Goal: Check status: Check status

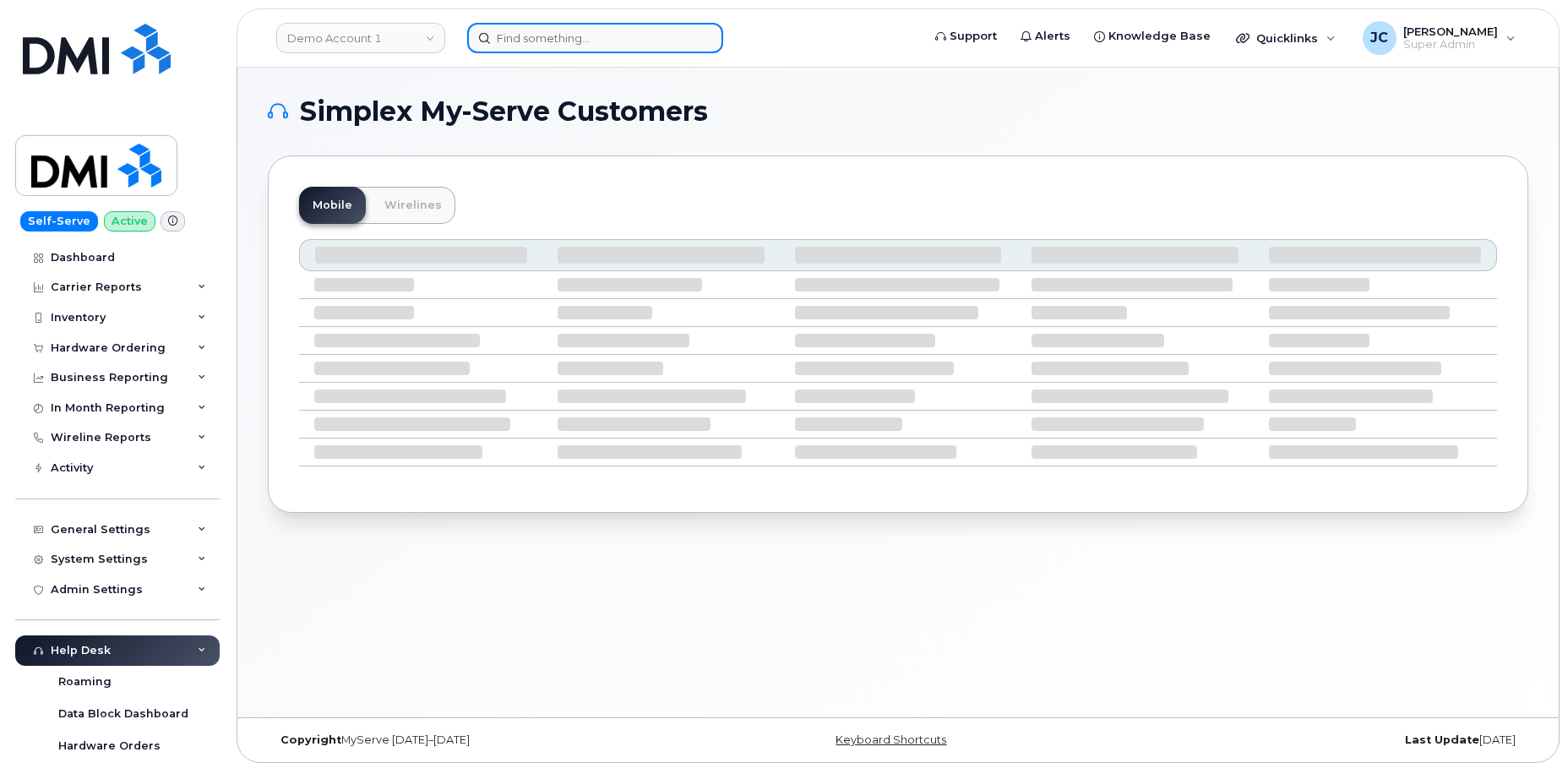
click at [546, 35] on input at bounding box center [595, 37] width 256 height 31
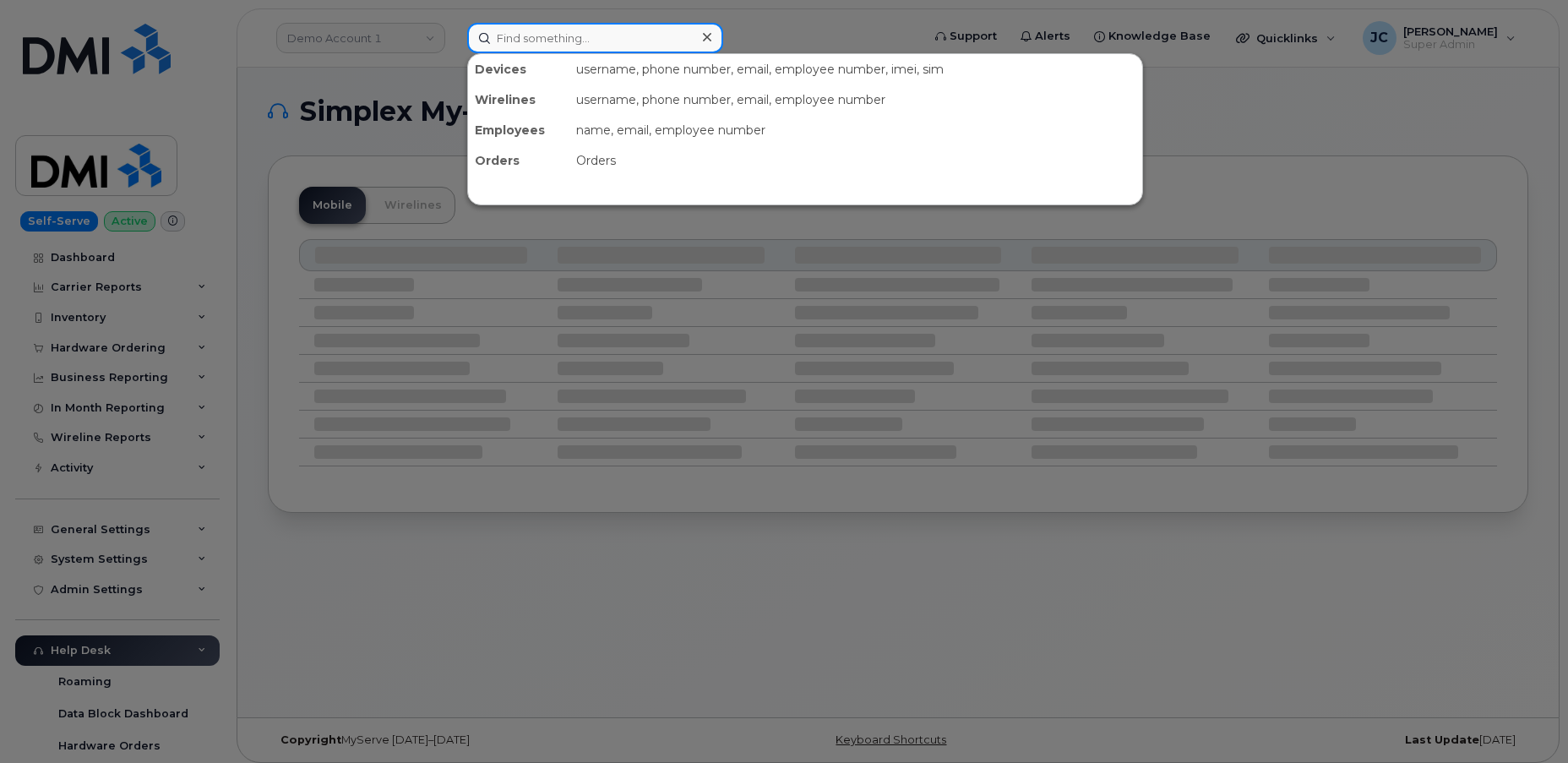
paste input "302217"
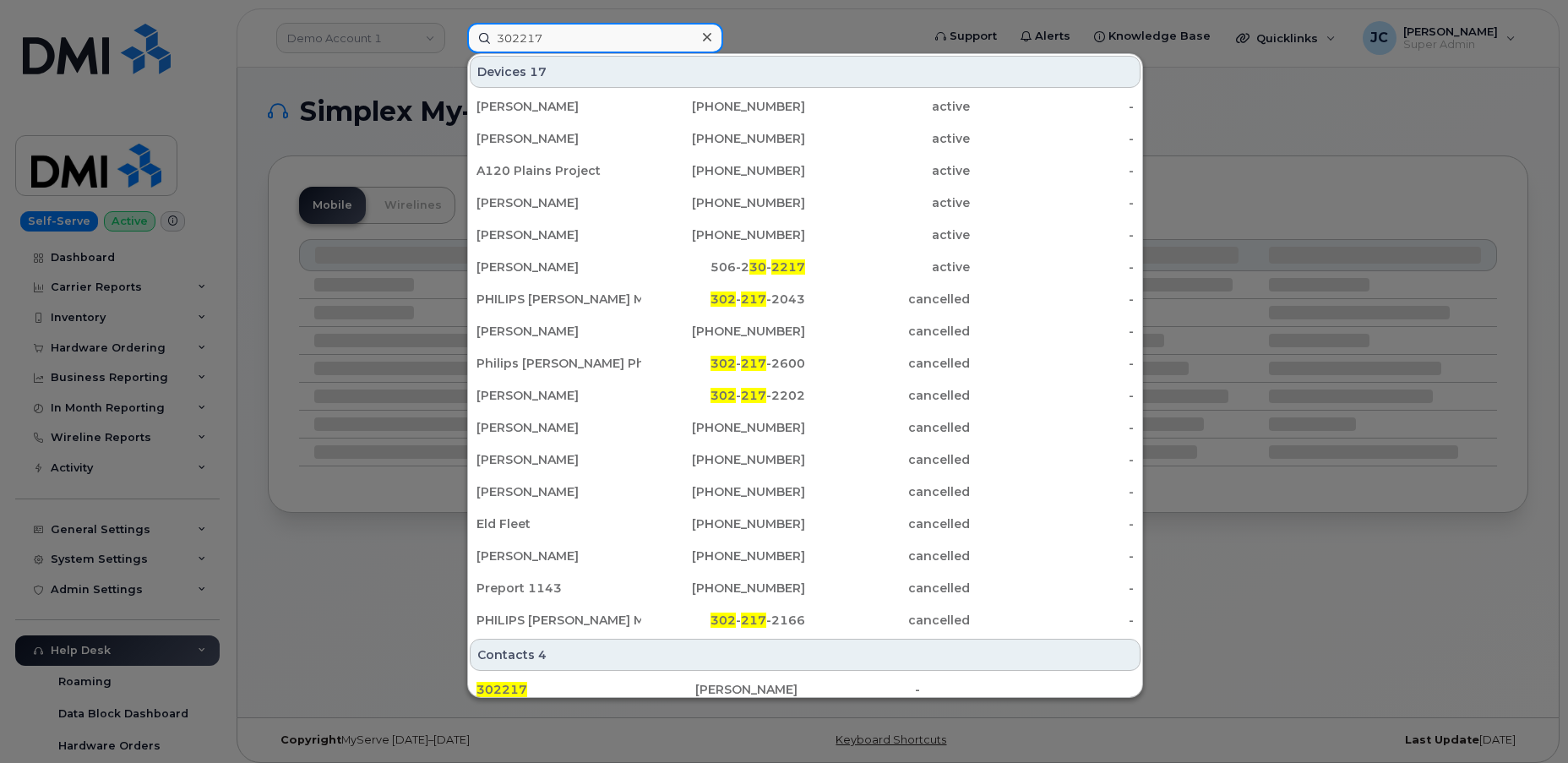
type input "302217"
click at [708, 38] on icon at bounding box center [707, 36] width 8 height 8
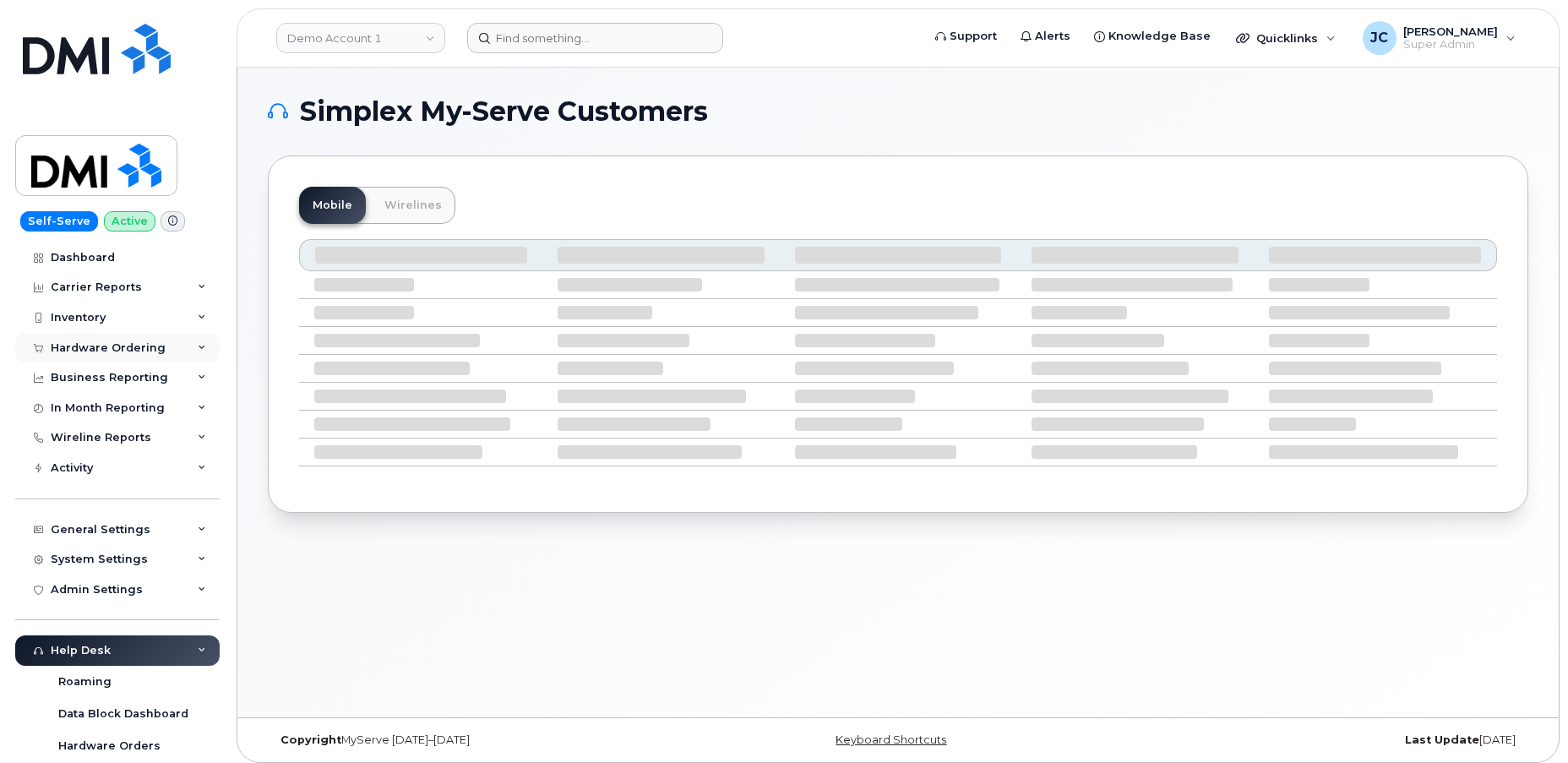
click at [166, 351] on div "Hardware Ordering" at bounding box center [117, 348] width 205 height 31
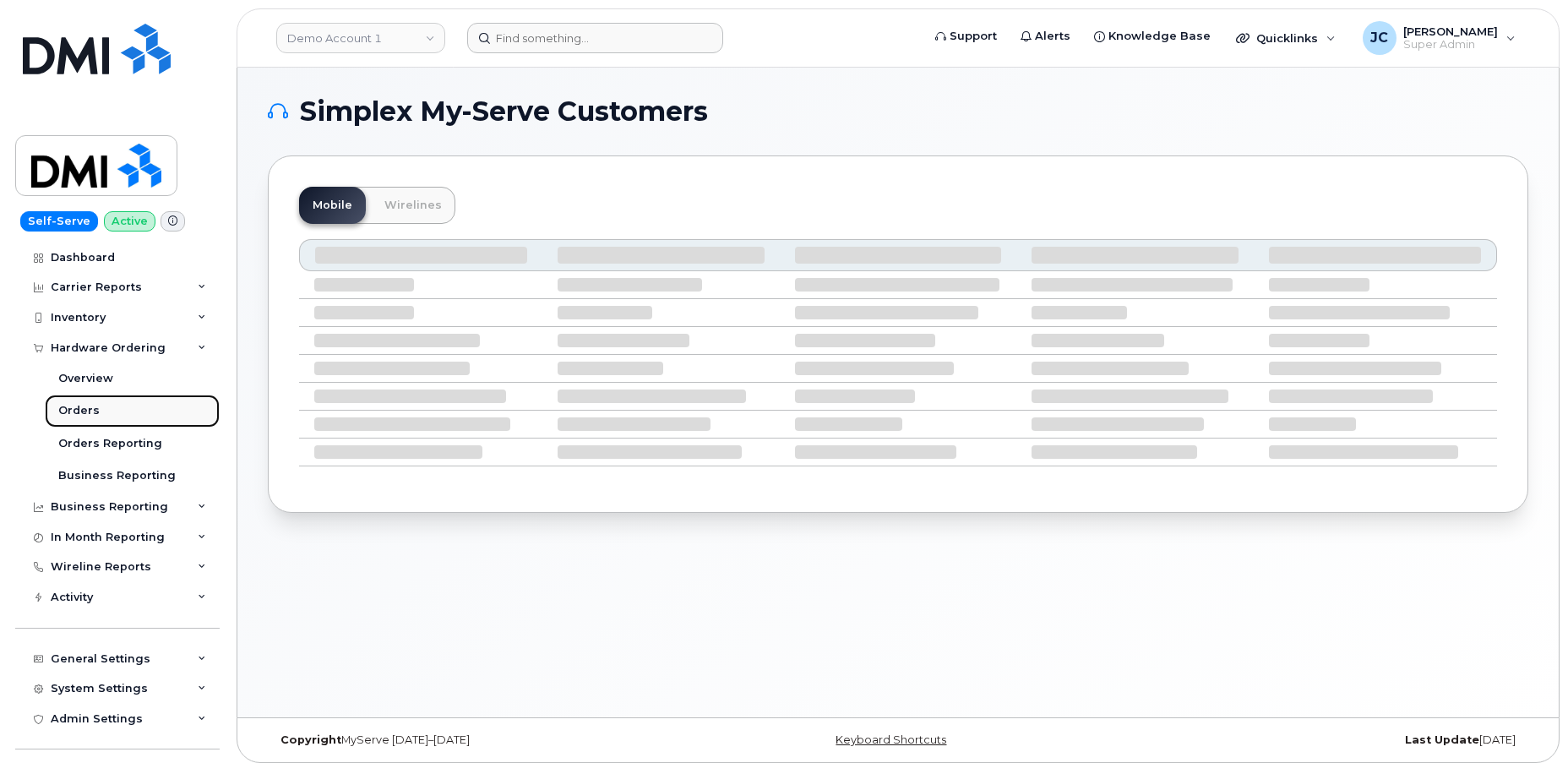
click at [91, 415] on div "Orders" at bounding box center [78, 411] width 41 height 15
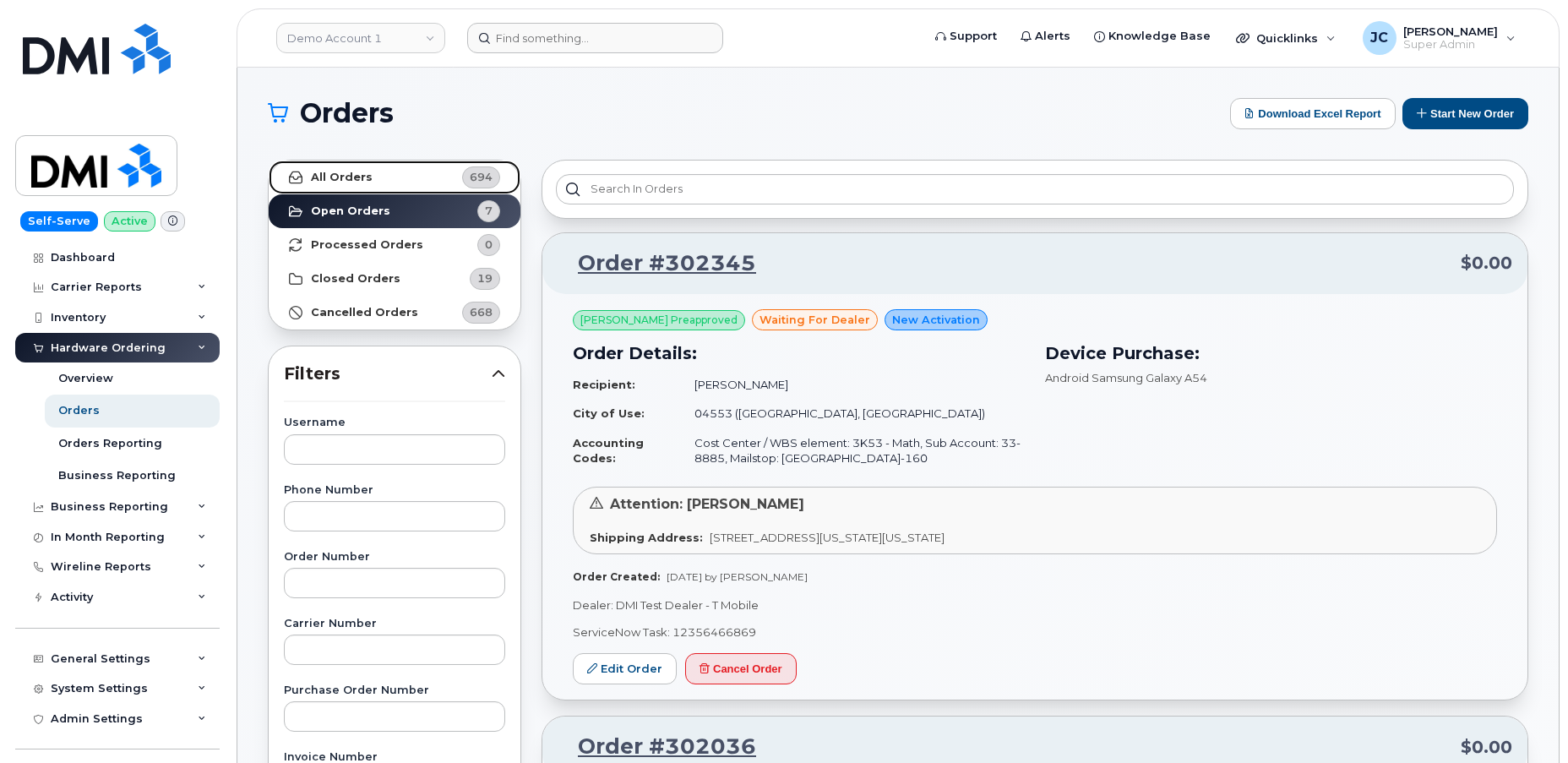
click at [346, 173] on strong "All Orders" at bounding box center [342, 177] width 62 height 13
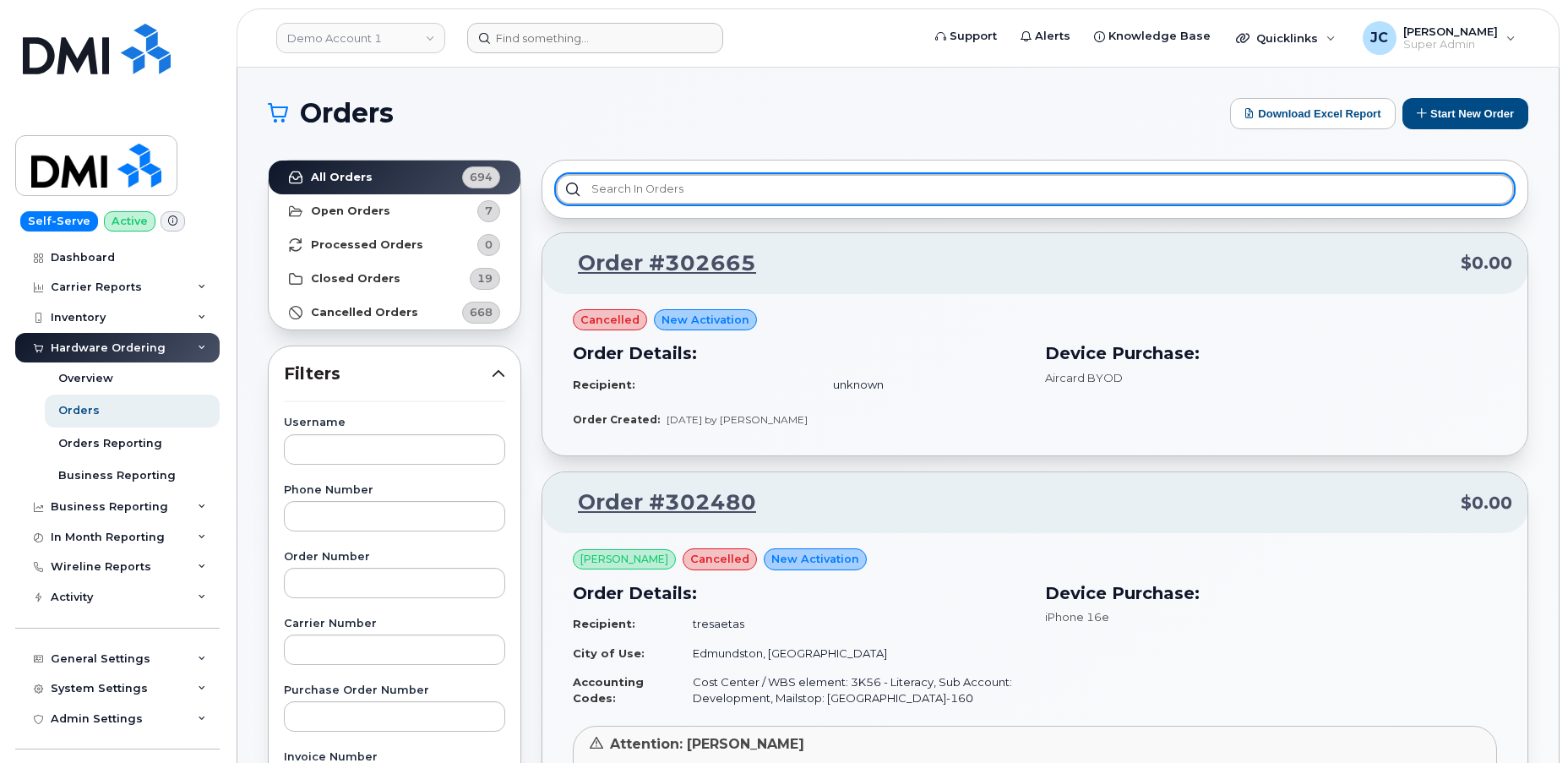
click at [660, 184] on input "text" at bounding box center [1035, 189] width 958 height 31
paste input "302217"
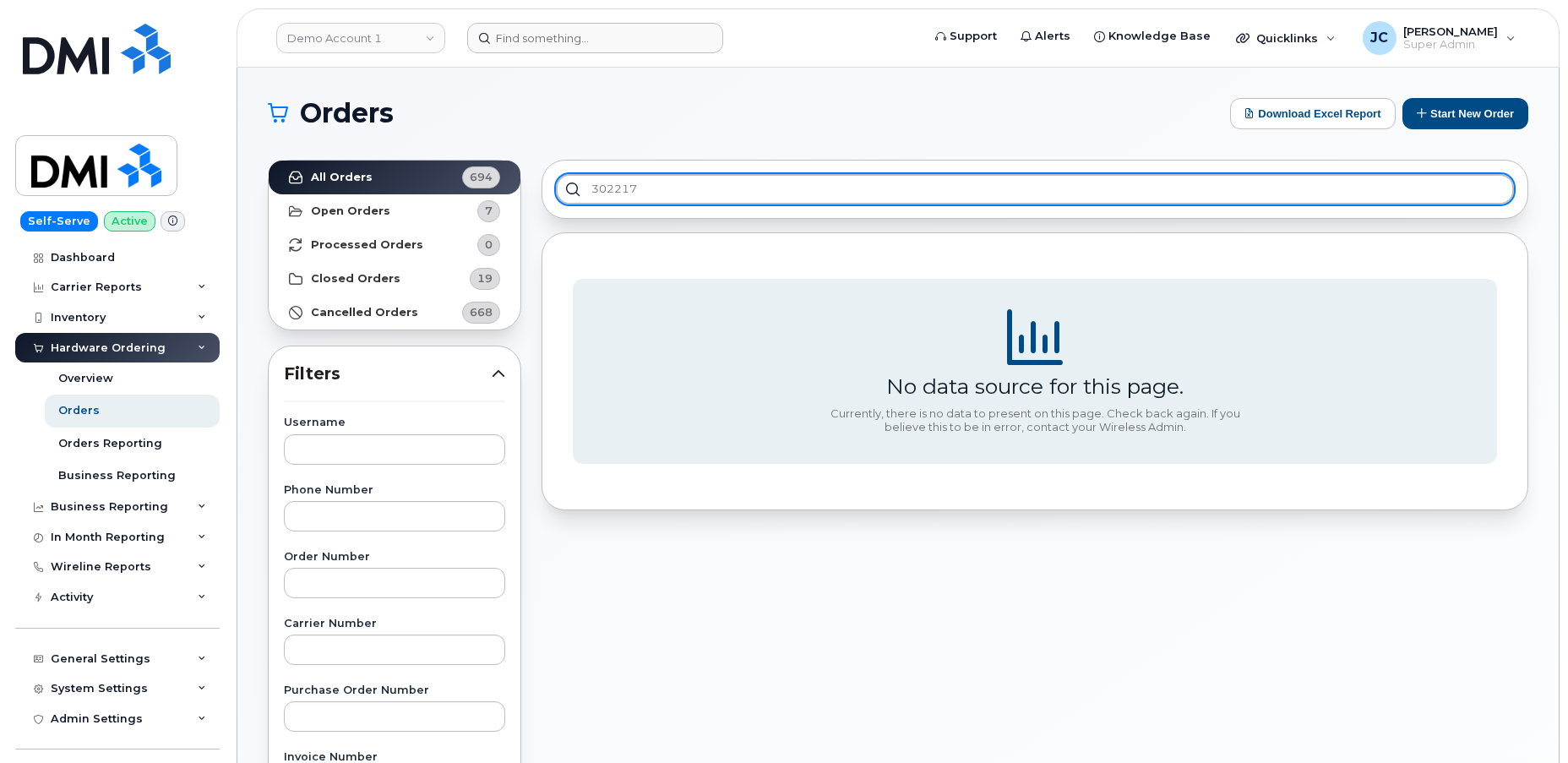
click at [590, 188] on input "302217" at bounding box center [1035, 189] width 958 height 31
type input "order# 302217"
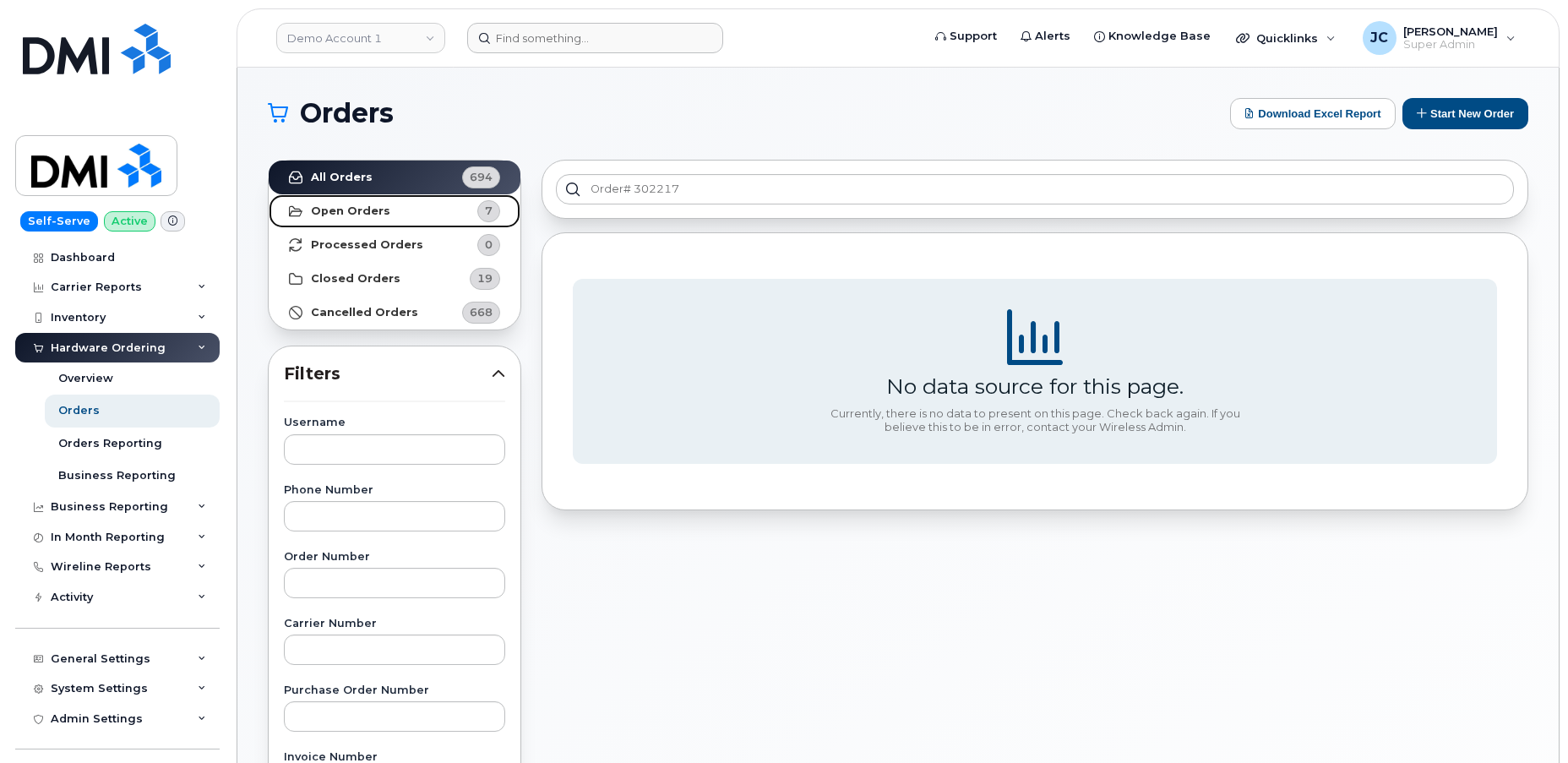
click at [360, 212] on strong "Open Orders" at bounding box center [350, 211] width 79 height 13
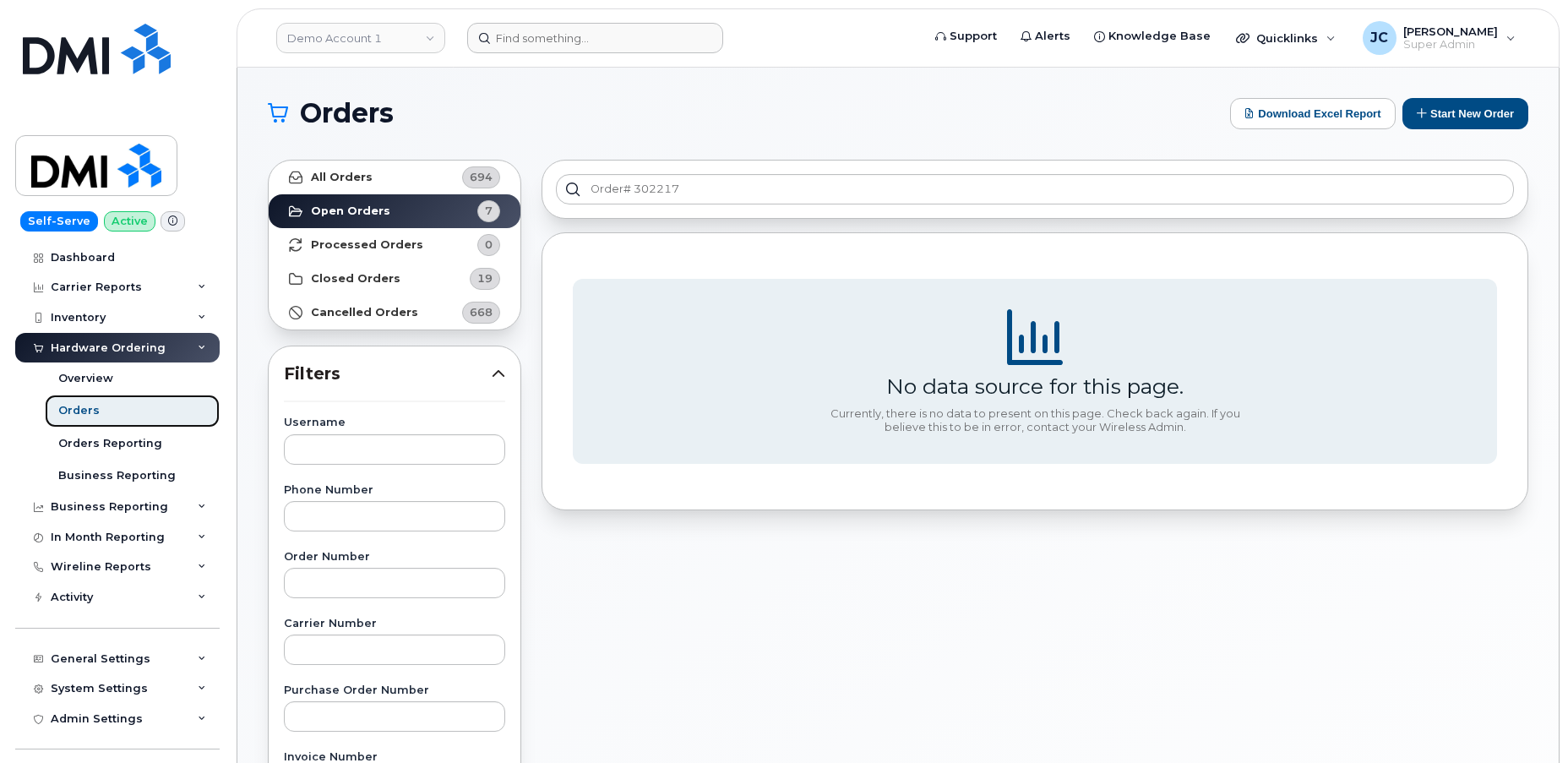
click at [81, 409] on div "Orders" at bounding box center [78, 411] width 41 height 15
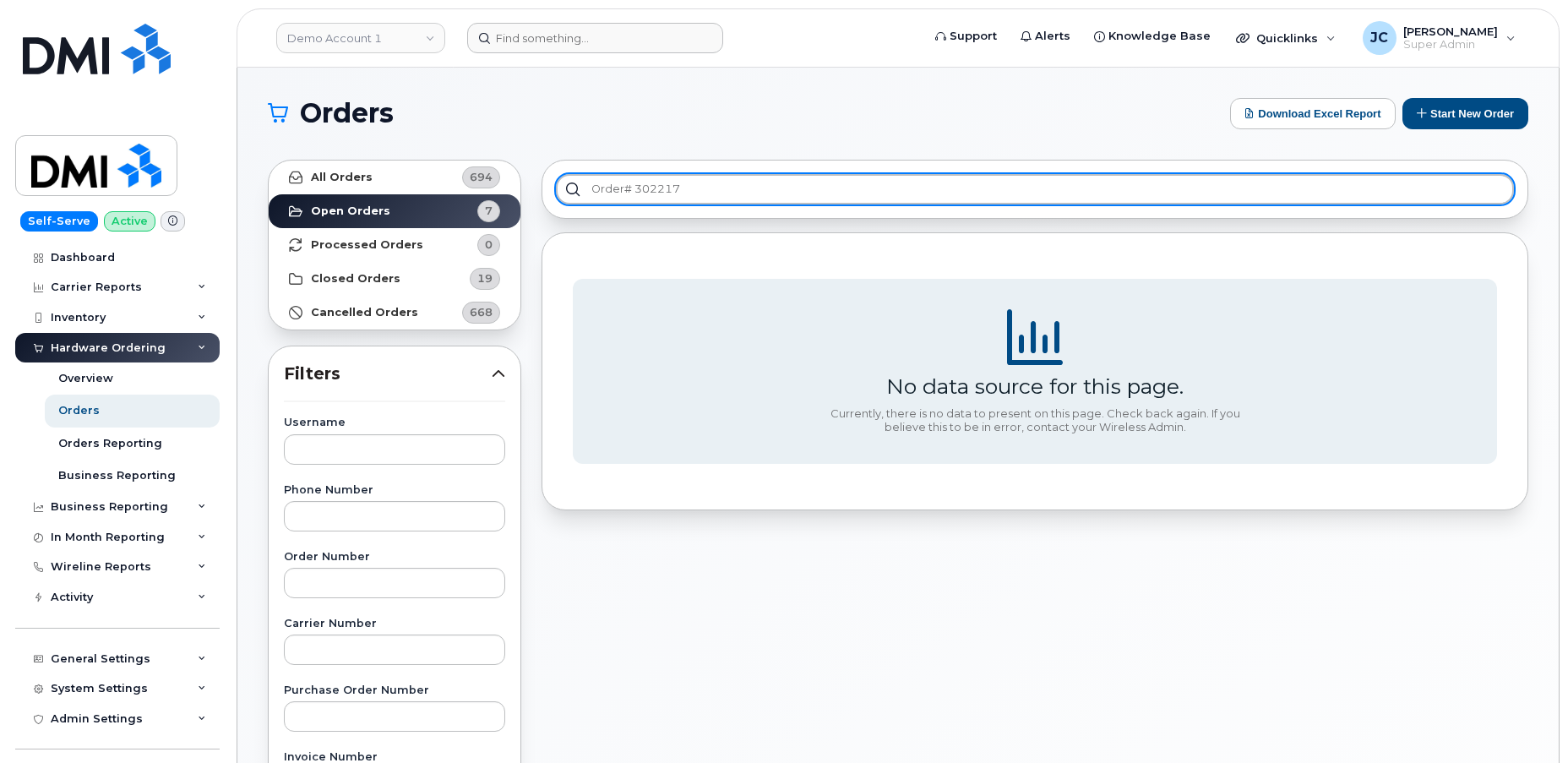
drag, startPoint x: 695, startPoint y: 192, endPoint x: 497, endPoint y: 192, distance: 198.0
click at [497, 192] on div "All Orders 694 Open Orders 7 Processed Orders 0 Closed Orders 19 Cancelled Orde…" at bounding box center [898, 742] width 1281 height 1187
click at [698, 184] on input "order# 302217" at bounding box center [1035, 189] width 958 height 31
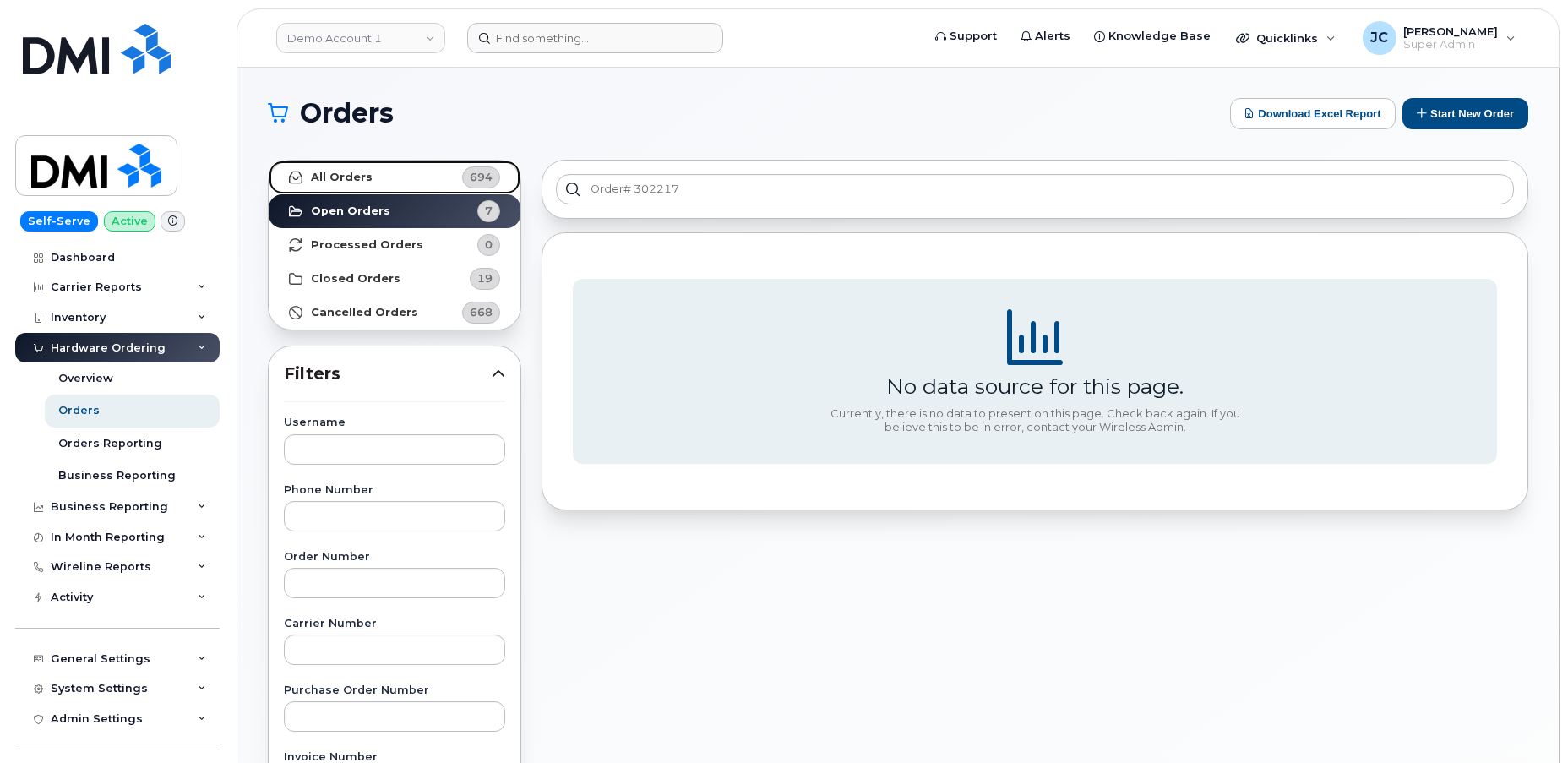
click at [340, 179] on strong "All Orders" at bounding box center [342, 177] width 62 height 13
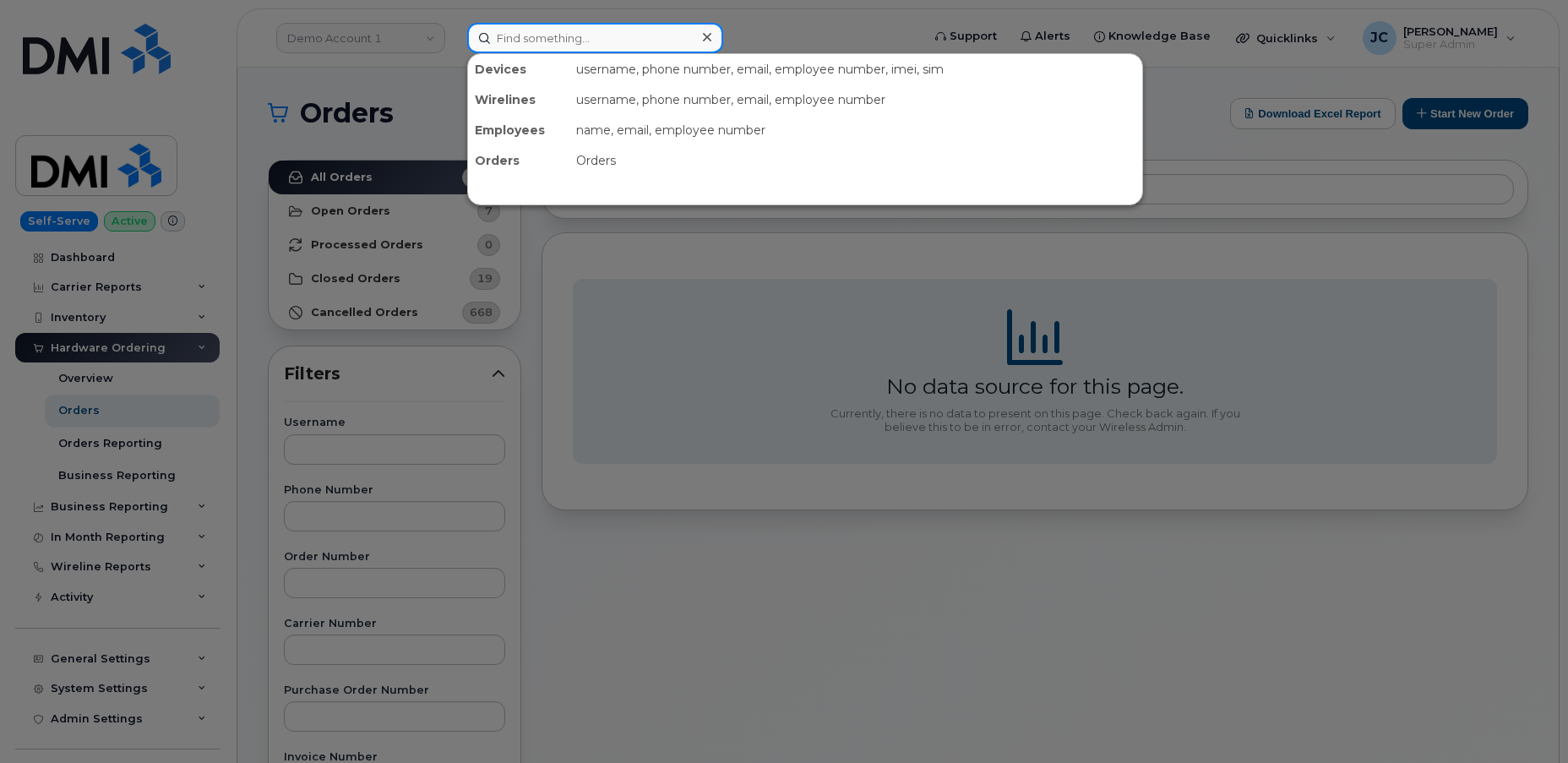
click at [556, 49] on input at bounding box center [595, 37] width 256 height 31
paste input "302217"
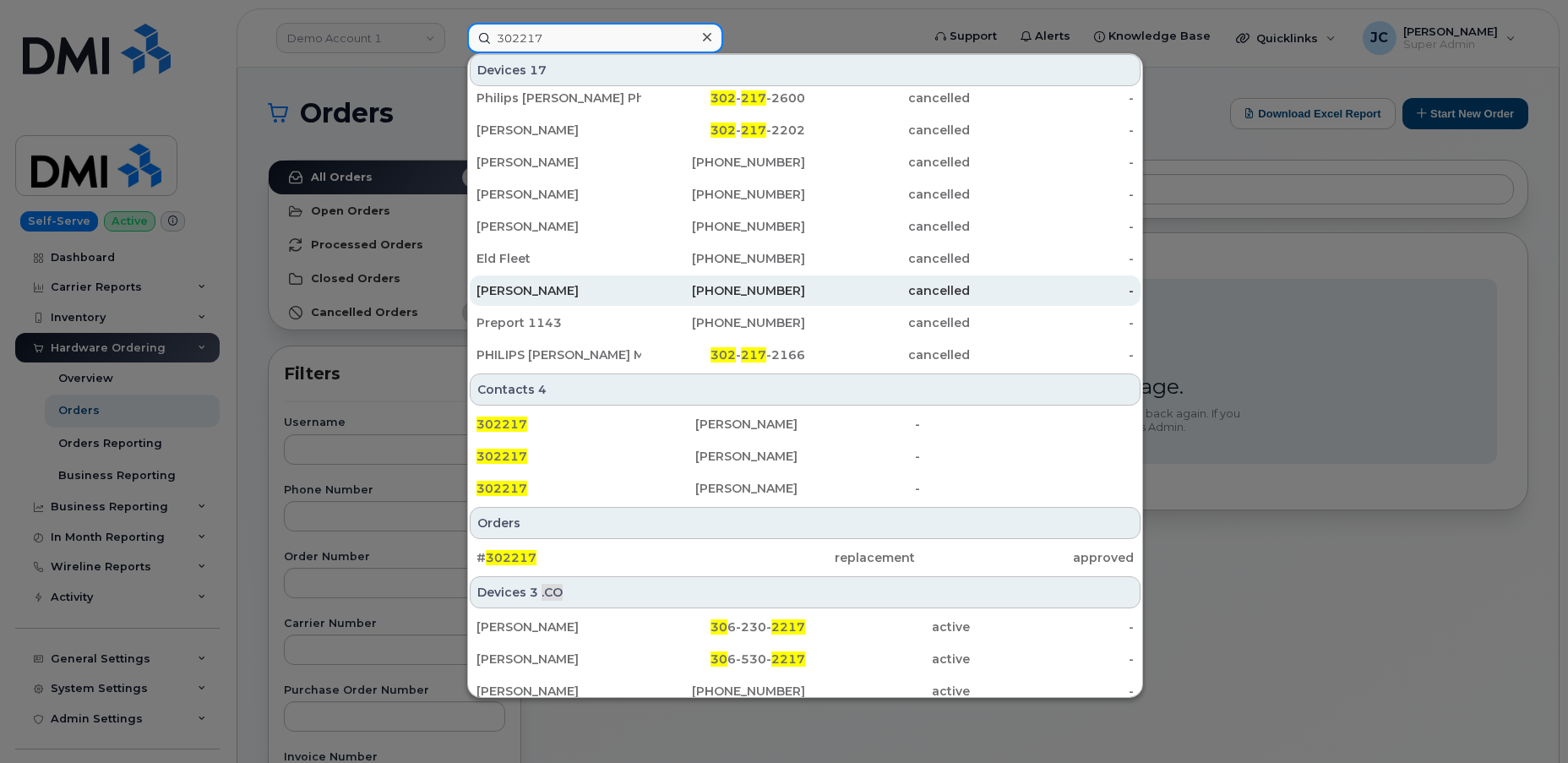
scroll to position [306, 0]
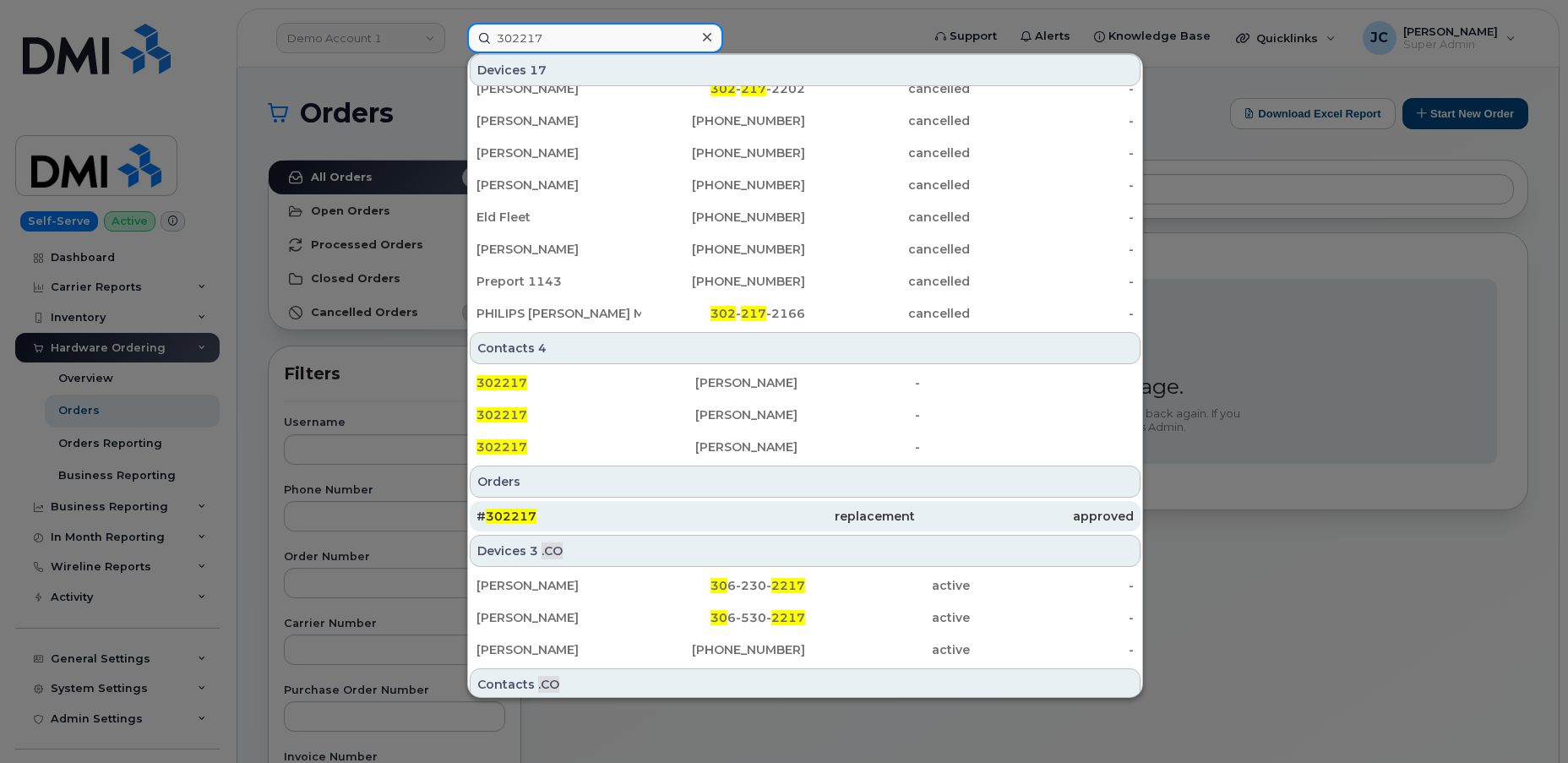
type input "302217"
click at [507, 516] on span "302217" at bounding box center [511, 516] width 50 height 15
